Goal: Information Seeking & Learning: Learn about a topic

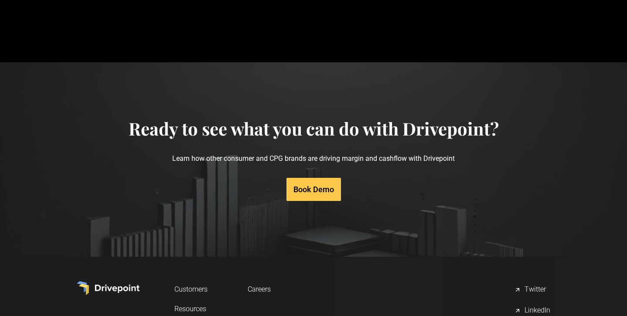
scroll to position [4151, 0]
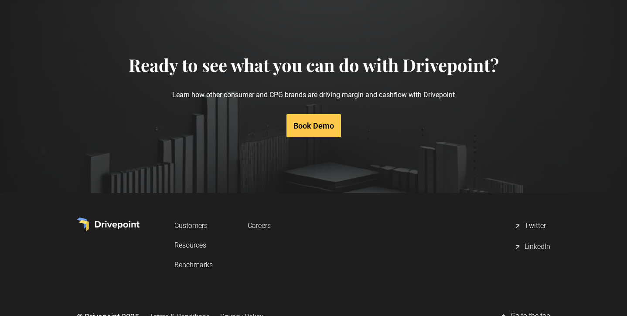
click at [361, 75] on h4 "Ready to see what you can do with Drivepoint?" at bounding box center [314, 65] width 370 height 21
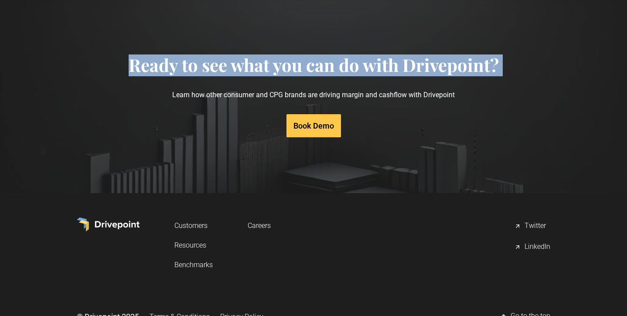
click at [361, 75] on h4 "Ready to see what you can do with Drivepoint?" at bounding box center [314, 65] width 370 height 21
copy h4 "Ready to see what you can do with Drivepoint?"
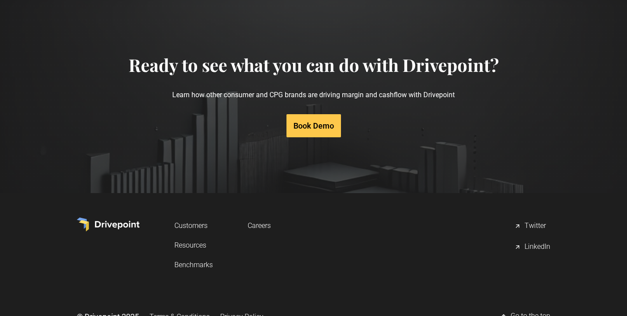
click at [493, 137] on div "Book Demo" at bounding box center [314, 125] width 370 height 23
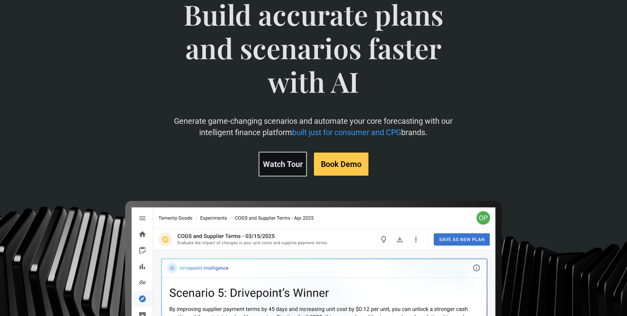
scroll to position [0, 0]
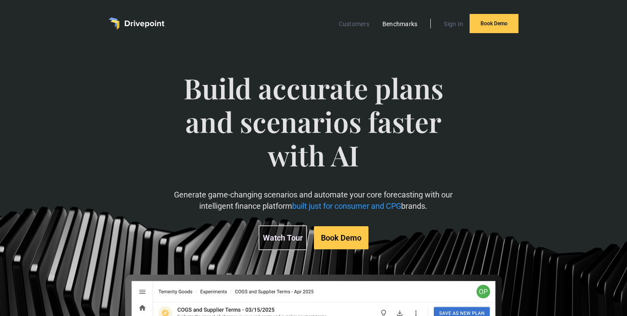
click at [392, 27] on link "Benchmarks" at bounding box center [400, 23] width 44 height 11
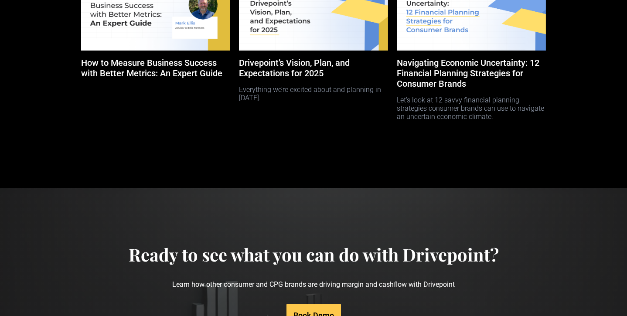
scroll to position [3833, 0]
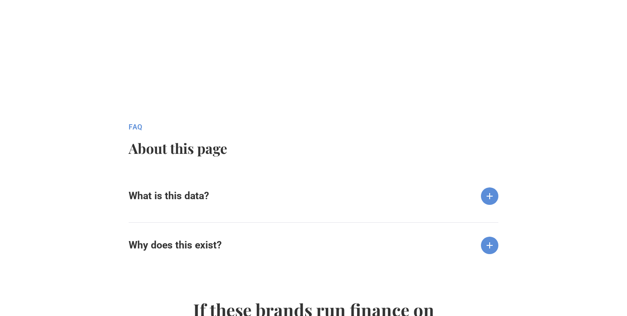
scroll to position [901, 0]
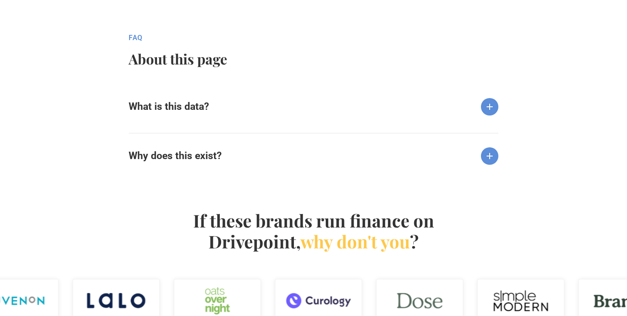
click at [493, 110] on img at bounding box center [489, 106] width 17 height 17
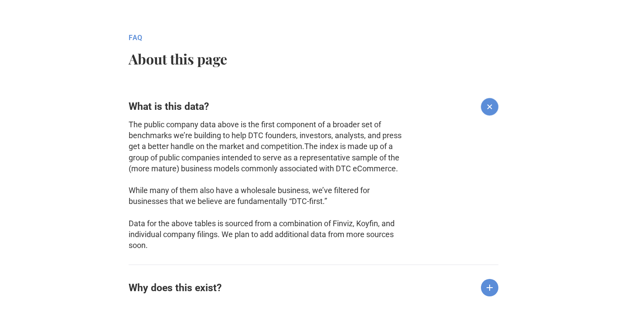
click at [351, 139] on p "The public company data above is the first component of a broader set of benchm…" at bounding box center [267, 185] width 276 height 132
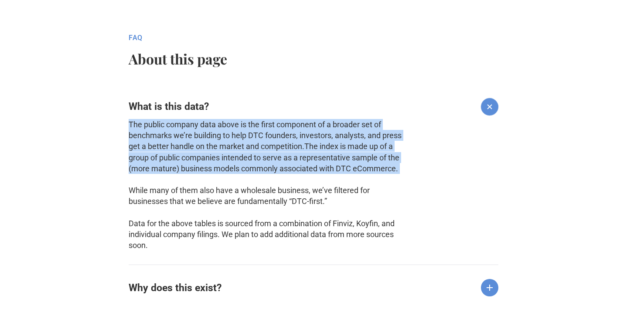
click at [351, 139] on p "The public company data above is the first component of a broader set of benchm…" at bounding box center [267, 185] width 276 height 132
click at [346, 138] on p "The public company data above is the first component of a broader set of benchm…" at bounding box center [267, 185] width 276 height 132
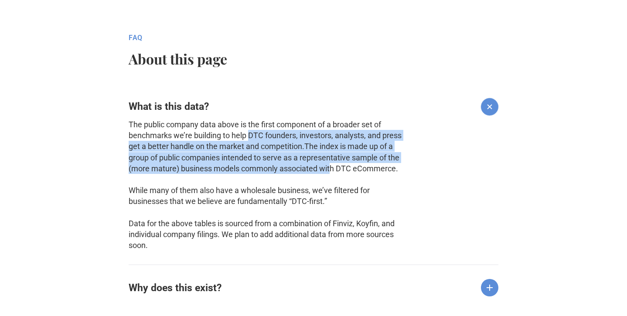
drag, startPoint x: 248, startPoint y: 135, endPoint x: 331, endPoint y: 168, distance: 88.8
click at [331, 168] on p "The public company data above is the first component of a broader set of benchm…" at bounding box center [267, 185] width 276 height 132
copy p "DTC founders, investors, analysts, and press get a better handle on the market …"
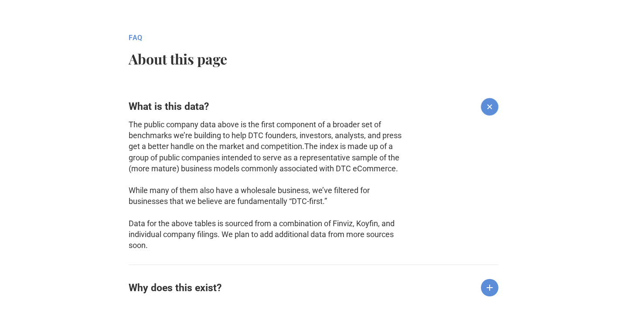
click at [295, 92] on div "What is this data?" at bounding box center [314, 99] width 370 height 31
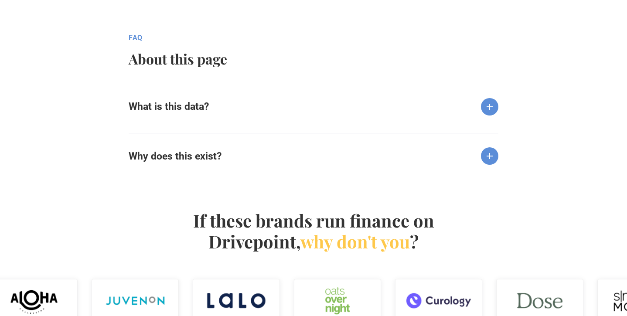
click at [298, 122] on div "What is this data? The public company data above is the first component of a br…" at bounding box center [314, 126] width 370 height 84
click at [490, 102] on img at bounding box center [489, 106] width 17 height 17
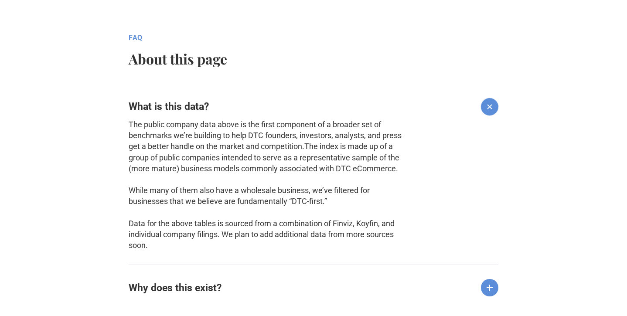
click at [0, 0] on main "Customers Benchmarks Sign In Book Demo DRIVEPOiNT DTC Index™ DTC Benchmarks Sub…" at bounding box center [313, 27] width 627 height 1857
click at [491, 110] on img at bounding box center [489, 107] width 25 height 25
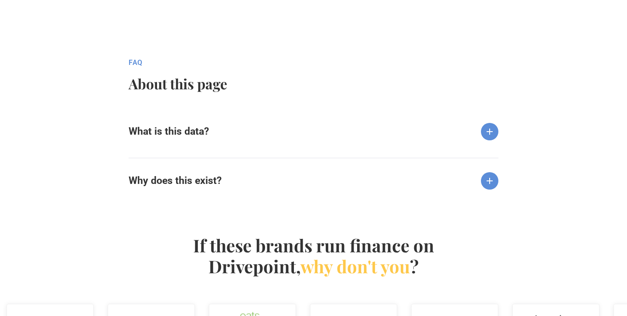
scroll to position [867, 0]
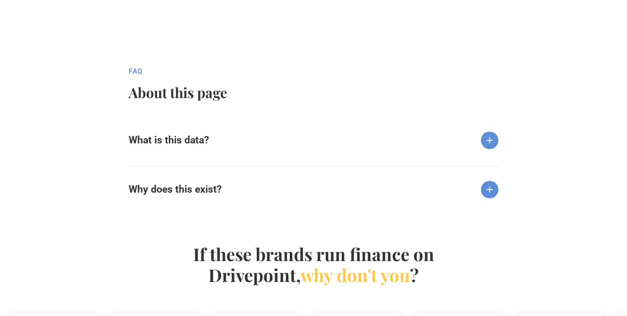
click at [181, 95] on h2 "About this page" at bounding box center [296, 93] width 335 height 16
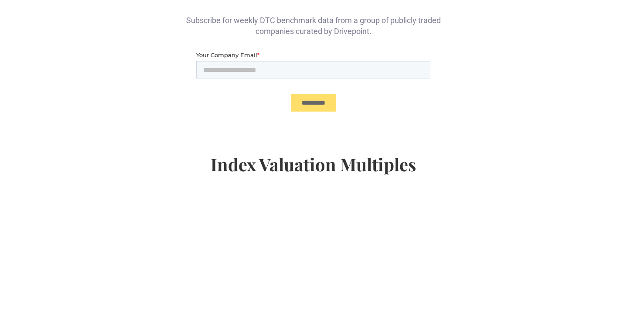
scroll to position [163, 0]
